Goal: Go to known website

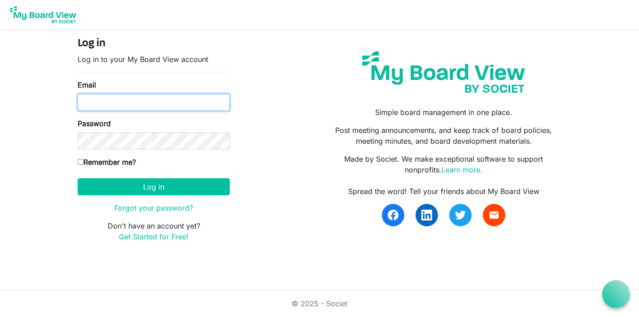
click at [121, 104] on input "Email" at bounding box center [154, 102] width 152 height 17
type input "[EMAIL_ADDRESS][DOMAIN_NAME]"
